Goal: Task Accomplishment & Management: Complete application form

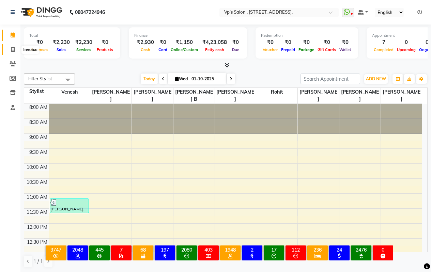
click at [12, 50] on icon at bounding box center [13, 49] width 4 height 5
select select "service"
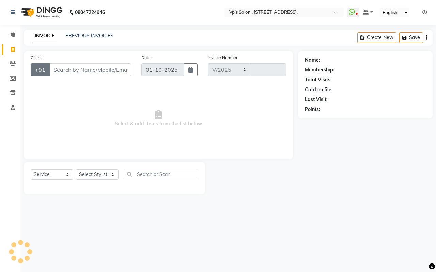
select select "4917"
type input "1871"
click at [70, 70] on input "Client" at bounding box center [90, 69] width 82 height 13
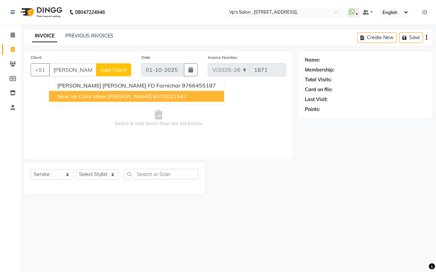
click at [153, 95] on ngb-highlight "9370021547" at bounding box center [170, 96] width 34 height 7
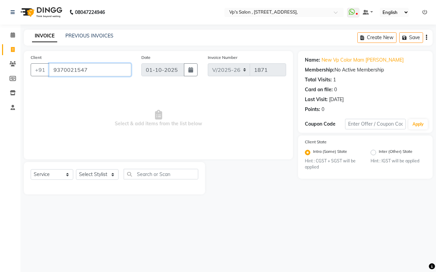
click at [104, 67] on input "9370021547" at bounding box center [90, 69] width 82 height 13
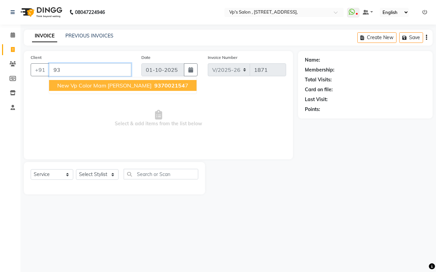
type input "9"
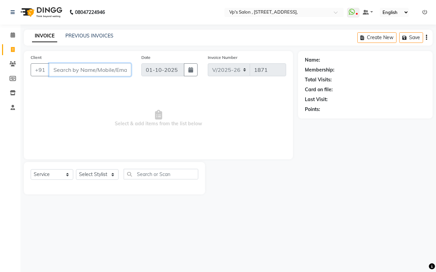
click at [99, 66] on input "Client" at bounding box center [90, 69] width 82 height 13
click at [83, 69] on input "[PERSON_NAME] aiii" at bounding box center [72, 69] width 47 height 13
click at [79, 70] on input "[PERSON_NAME] aii" at bounding box center [72, 69] width 47 height 13
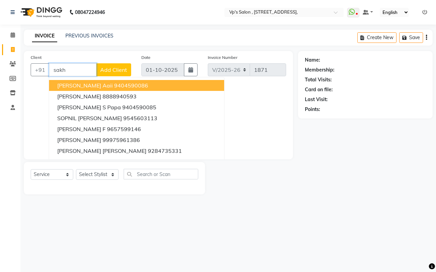
click at [70, 83] on span "[PERSON_NAME] Aaii" at bounding box center [85, 85] width 56 height 7
type input "9404590086"
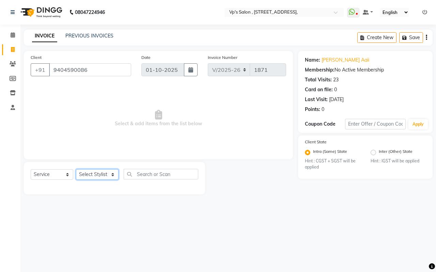
click at [109, 173] on select "Select Stylist [PERSON_NAME] [PERSON_NAME] [PERSON_NAME] [PERSON_NAME] priyanka…" at bounding box center [97, 174] width 43 height 11
click at [152, 174] on input "text" at bounding box center [161, 174] width 75 height 11
click at [86, 173] on select "Select Stylist [PERSON_NAME] [PERSON_NAME] [PERSON_NAME] [PERSON_NAME] priyanka…" at bounding box center [97, 174] width 43 height 11
select select "30155"
click at [76, 169] on select "Select Stylist [PERSON_NAME] [PERSON_NAME] [PERSON_NAME] [PERSON_NAME] priyanka…" at bounding box center [97, 174] width 43 height 11
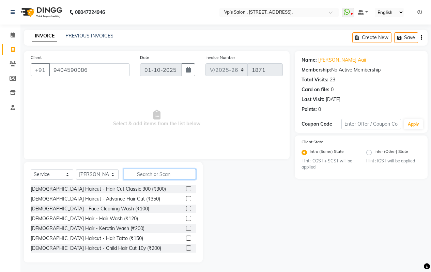
click at [154, 176] on input "text" at bounding box center [160, 174] width 72 height 11
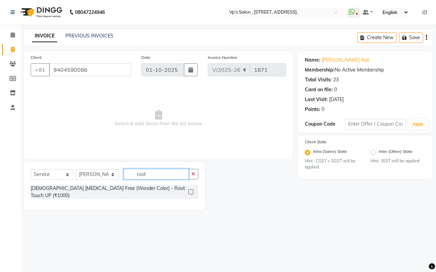
type input "root"
click at [193, 190] on label at bounding box center [191, 192] width 5 height 5
click at [193, 190] on input "checkbox" at bounding box center [191, 192] width 4 height 4
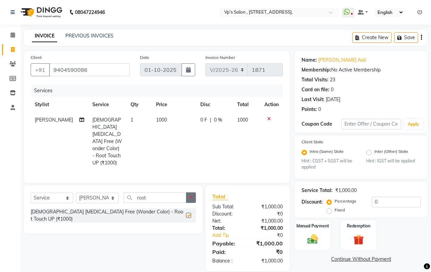
checkbox input "false"
click at [165, 117] on td "1000" at bounding box center [174, 141] width 44 height 58
select select "30155"
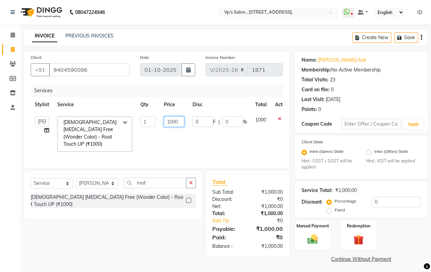
click at [183, 121] on input "1000" at bounding box center [174, 122] width 20 height 11
type input "1"
type input "1200"
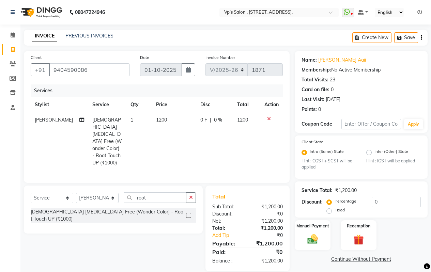
click at [193, 186] on div "Select Service Product Membership Package Voucher Prepaid Gift Card Select Styl…" at bounding box center [113, 210] width 179 height 48
click at [192, 195] on icon "button" at bounding box center [191, 197] width 4 height 5
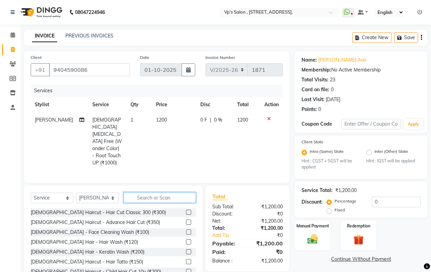
click at [171, 193] on input "text" at bounding box center [160, 198] width 72 height 11
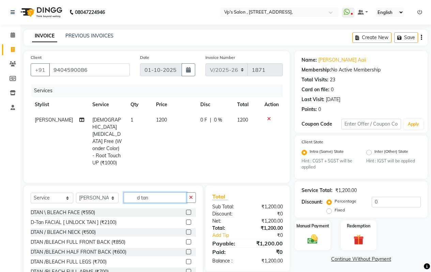
type input "d tan"
click at [186, 210] on label at bounding box center [188, 212] width 5 height 5
click at [186, 211] on input "checkbox" at bounding box center [188, 213] width 4 height 4
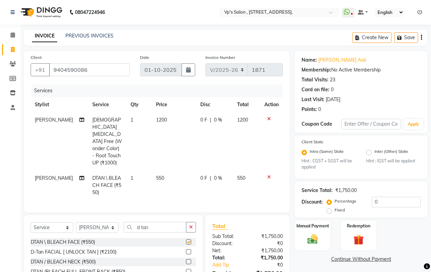
checkbox input "false"
click at [312, 239] on img at bounding box center [312, 240] width 17 height 12
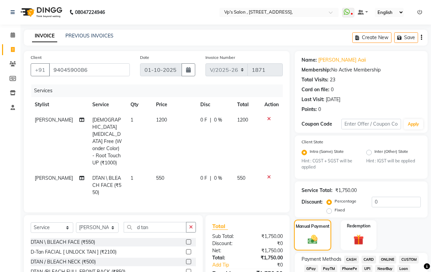
scroll to position [136, 0]
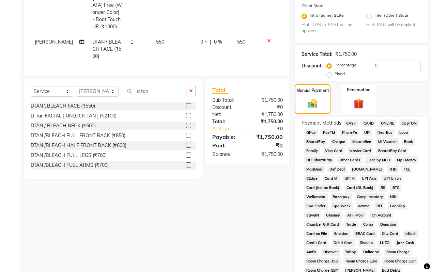
click at [349, 124] on span "CASH" at bounding box center [351, 124] width 15 height 8
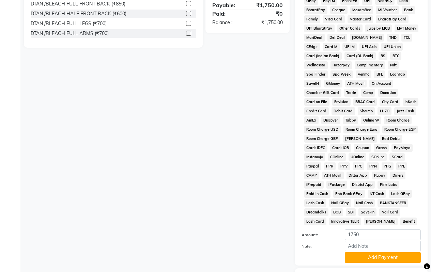
scroll to position [312, 0]
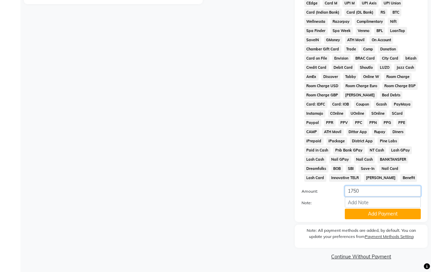
click at [367, 191] on input "1750" at bounding box center [383, 191] width 76 height 11
type input "1000"
click at [365, 211] on button "Add Payment" at bounding box center [383, 214] width 76 height 11
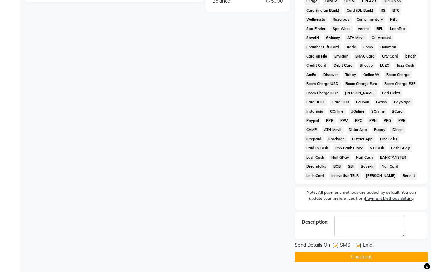
scroll to position [314, 0]
click at [339, 255] on button "Checkout" at bounding box center [361, 257] width 133 height 11
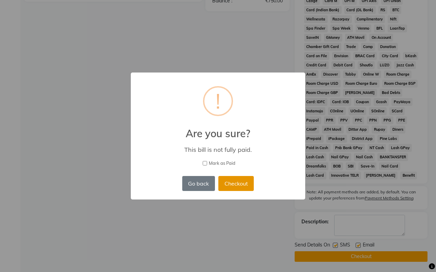
click at [246, 180] on button "Checkout" at bounding box center [236, 183] width 35 height 15
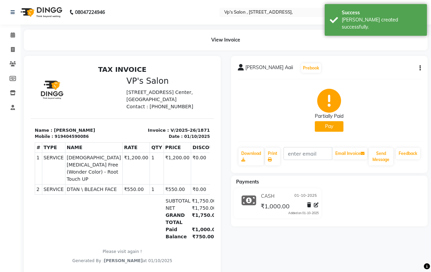
click at [420, 69] on icon "button" at bounding box center [420, 68] width 1 height 0
click at [381, 73] on div "Edit Invoice" at bounding box center [393, 72] width 34 height 9
select select "service"
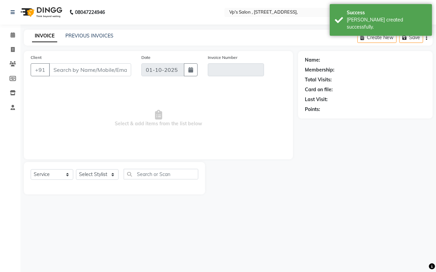
type input "9404590086"
type input "V/2025-26/1871"
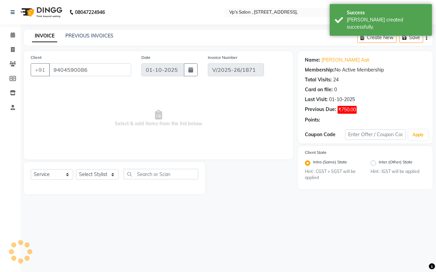
select select "select"
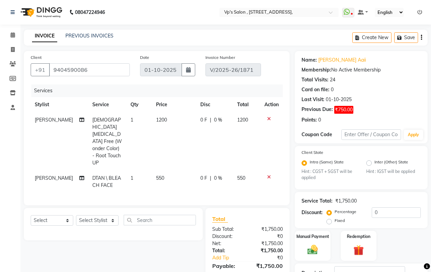
click at [90, 32] on div "INVOICE PREVIOUS INVOICES Create New Save" at bounding box center [226, 38] width 404 height 16
click at [47, 34] on link "INVOICE" at bounding box center [44, 36] width 25 height 12
click at [12, 49] on icon at bounding box center [13, 49] width 4 height 5
select select "service"
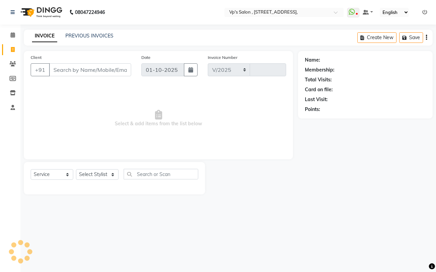
select select "4917"
type input "1872"
click at [62, 66] on div "Client +91" at bounding box center [81, 68] width 111 height 28
click at [62, 68] on input "Client" at bounding box center [90, 69] width 82 height 13
click at [73, 72] on input "Client" at bounding box center [90, 69] width 82 height 13
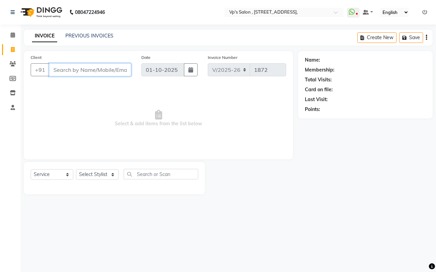
click at [60, 68] on input "Client" at bounding box center [90, 69] width 82 height 13
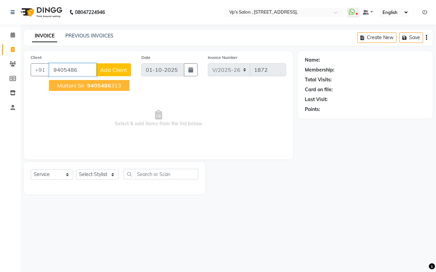
click at [81, 81] on button "multani sir 9405486 313" at bounding box center [89, 85] width 80 height 11
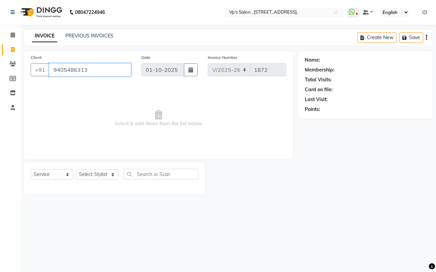
type input "9405486313"
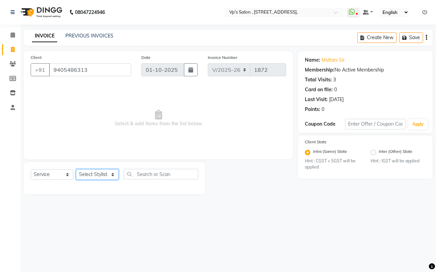
click at [83, 177] on select "Select Stylist [PERSON_NAME] [PERSON_NAME] [PERSON_NAME] [PERSON_NAME] priyanka…" at bounding box center [97, 174] width 43 height 11
select select "30153"
click at [76, 169] on select "Select Stylist [PERSON_NAME] [PERSON_NAME] [PERSON_NAME] [PERSON_NAME] priyanka…" at bounding box center [97, 174] width 43 height 11
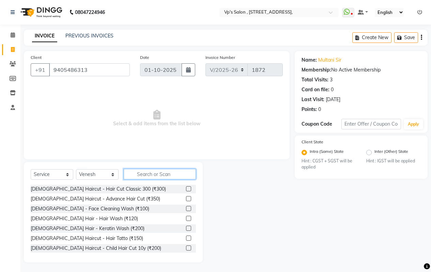
click at [142, 177] on input "text" at bounding box center [160, 174] width 72 height 11
type input "3"
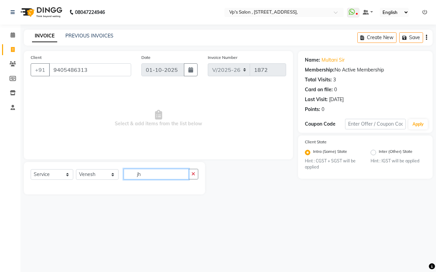
type input "j"
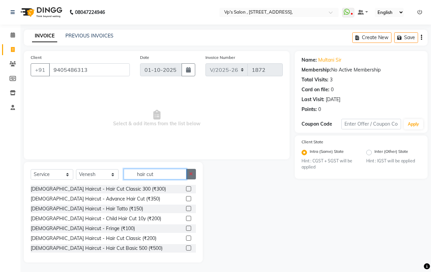
scroll to position [1, 0]
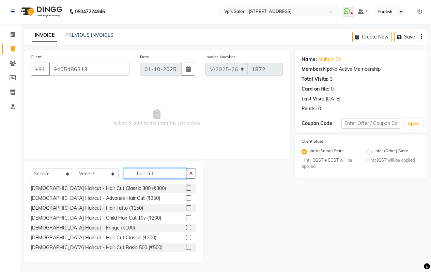
type input "hair cut"
click at [186, 190] on label at bounding box center [188, 188] width 5 height 5
click at [186, 190] on input "checkbox" at bounding box center [188, 188] width 4 height 4
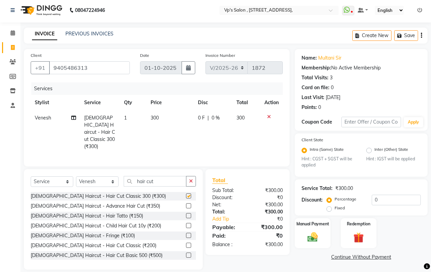
scroll to position [2, 0]
checkbox input "false"
click at [173, 120] on td "300" at bounding box center [170, 132] width 47 height 44
select select "30153"
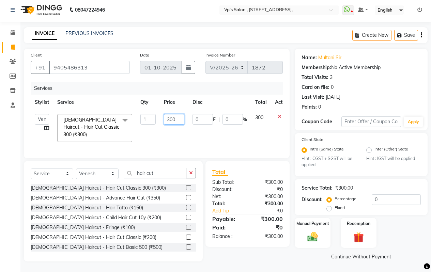
click at [178, 121] on input "300" at bounding box center [174, 119] width 20 height 11
type input "3"
type input "400"
click at [186, 129] on td "400" at bounding box center [174, 128] width 29 height 36
select select "30153"
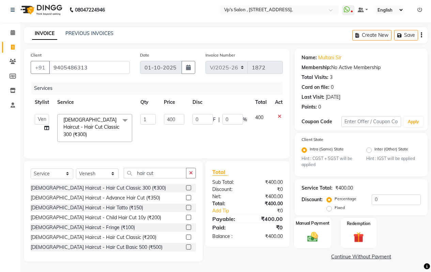
click at [317, 244] on div "Manual Payment" at bounding box center [312, 233] width 37 height 31
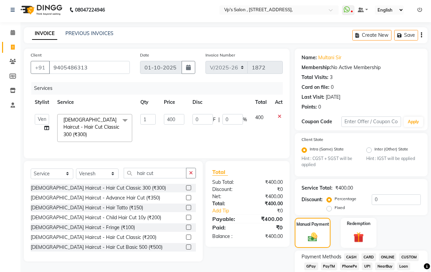
scroll to position [173, 0]
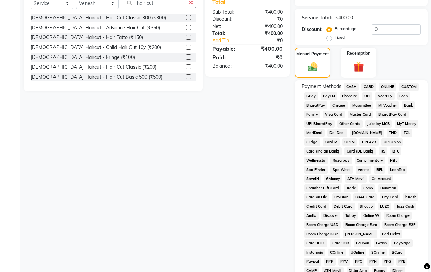
click at [353, 88] on span "CASH" at bounding box center [351, 87] width 15 height 8
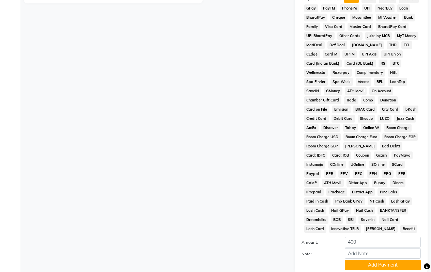
scroll to position [312, 0]
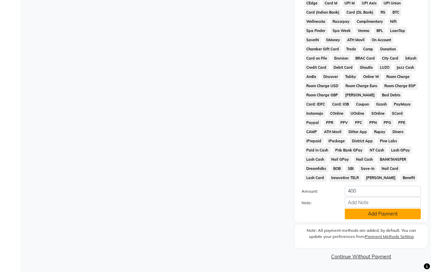
click at [391, 217] on button "Add Payment" at bounding box center [383, 214] width 76 height 11
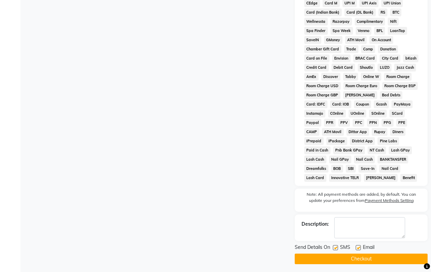
click at [380, 259] on button "Checkout" at bounding box center [361, 259] width 133 height 11
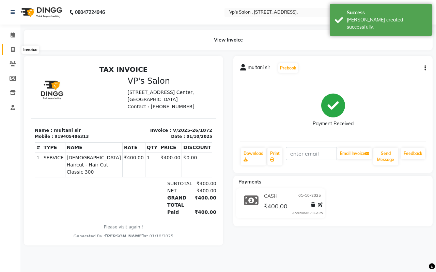
click at [11, 46] on span at bounding box center [13, 50] width 12 height 8
select select "service"
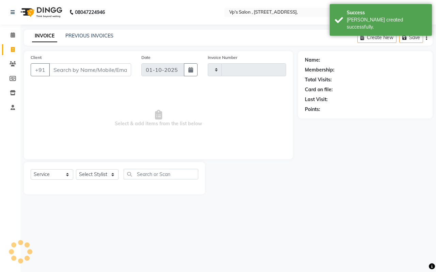
type input "1873"
select select "4917"
